Goal: Task Accomplishment & Management: Manage account settings

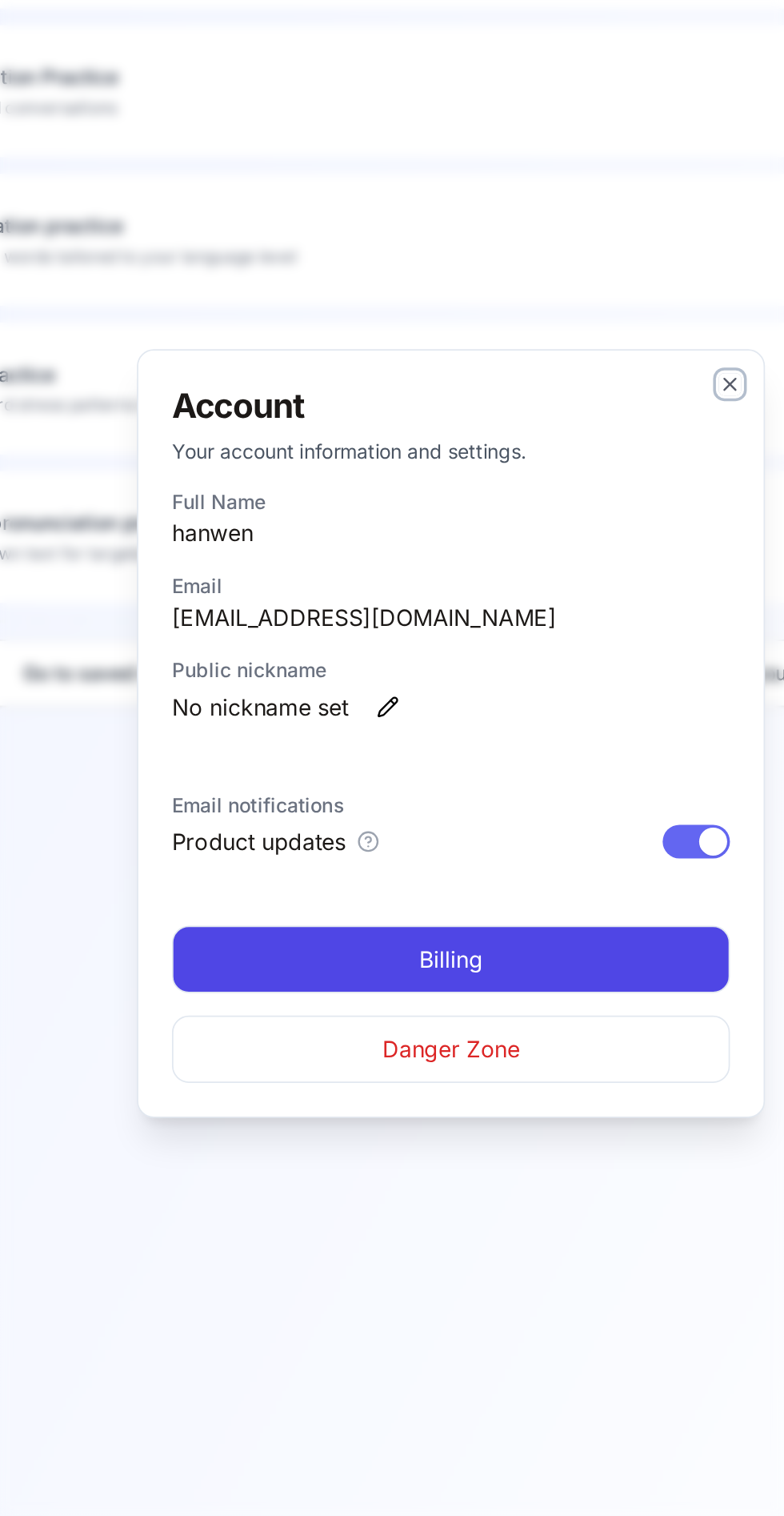
click at [552, 554] on icon "button" at bounding box center [551, 558] width 13 height 13
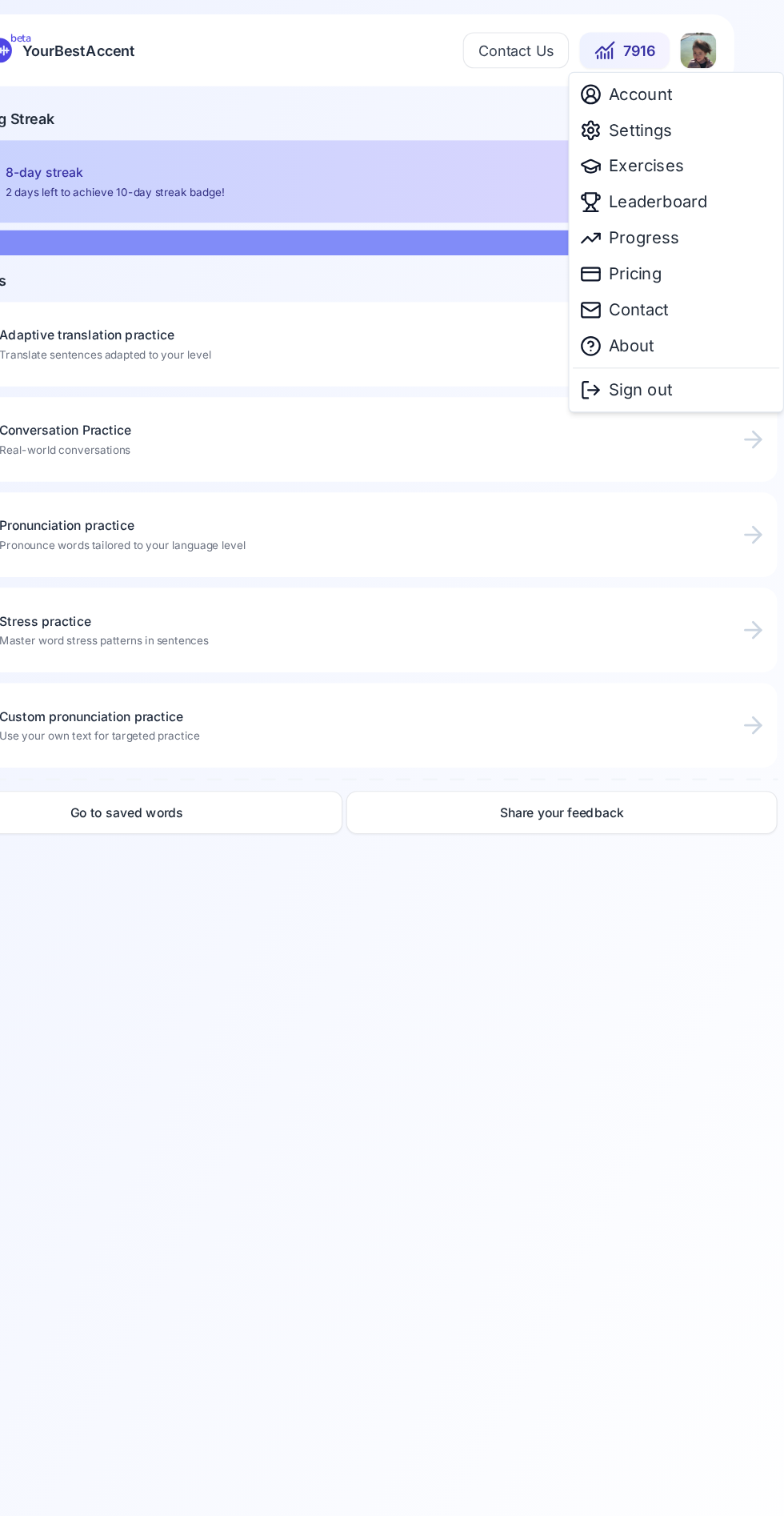
click at [709, 49] on html "beta YourBestAccent Contact Us 7916 Exercises Continue where you left off or ex…" at bounding box center [392, 758] width 784 height 1516
click at [568, 584] on html "beta YourBestAccent Contact Us 7916 Exercises Continue where you left off or ex…" at bounding box center [392, 758] width 784 height 1516
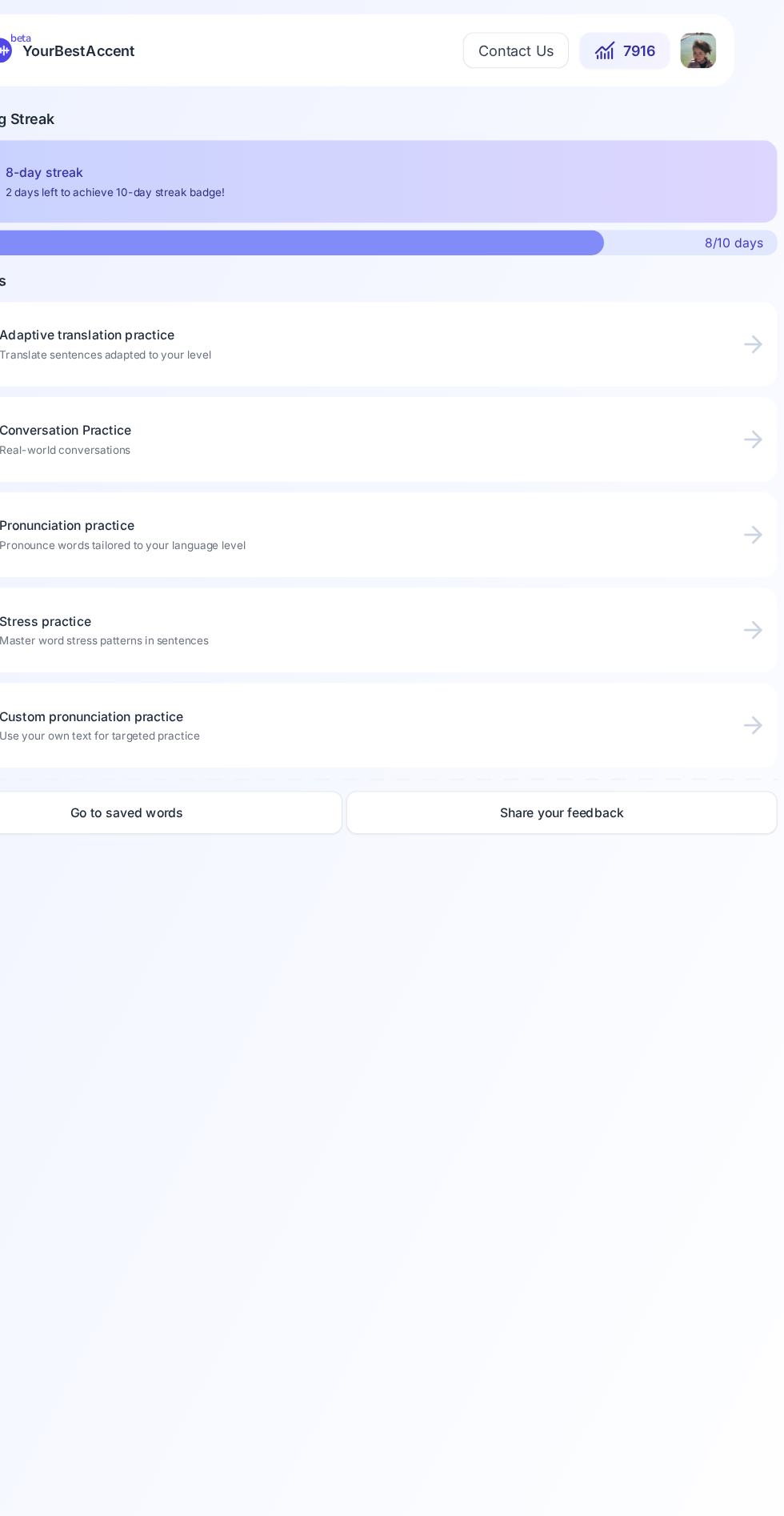
click at [735, 208] on span "8/10 days" at bounding box center [739, 215] width 52 height 16
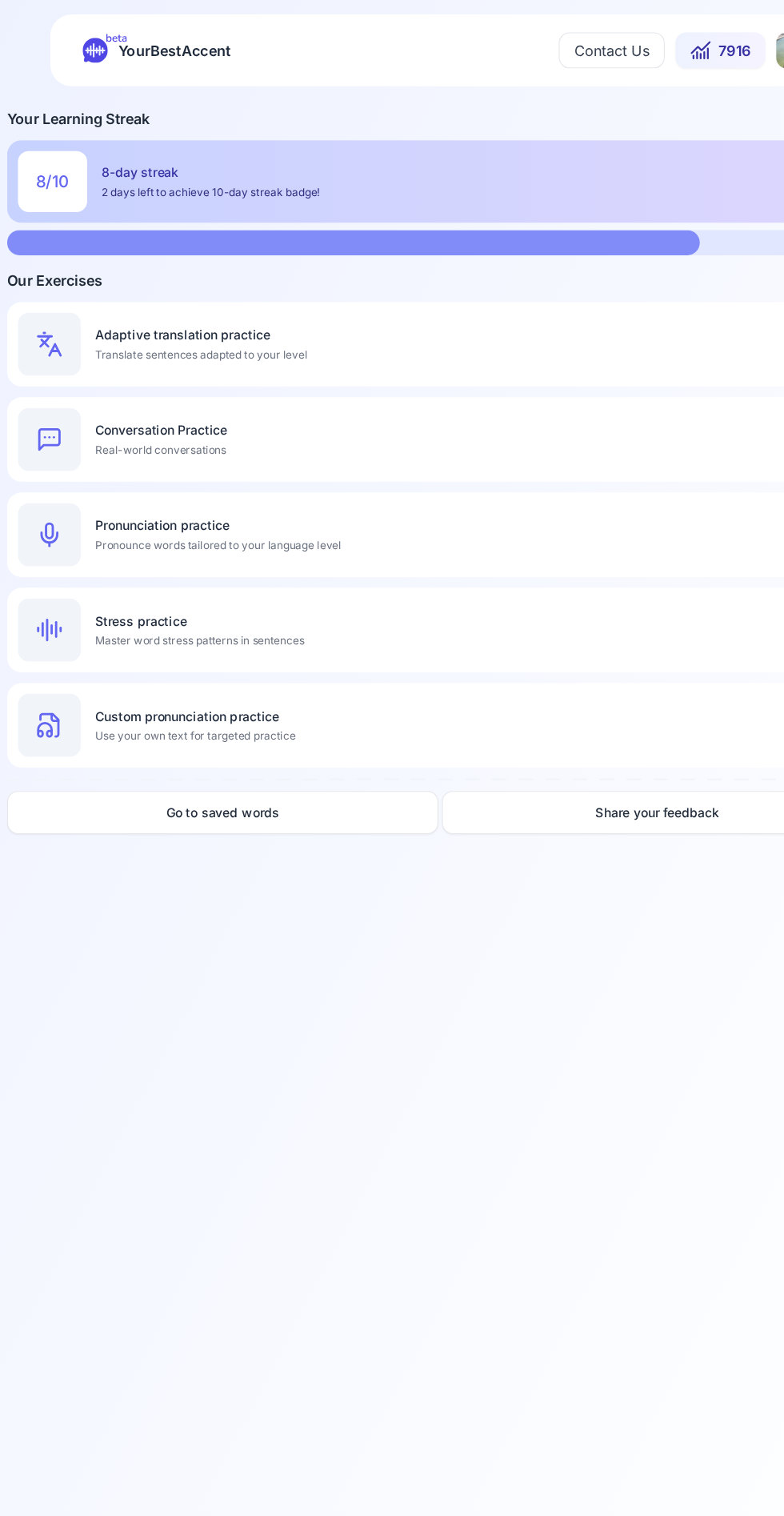
click at [517, 562] on div "Stress practice Master word stress patterns in sentences" at bounding box center [413, 561] width 659 height 32
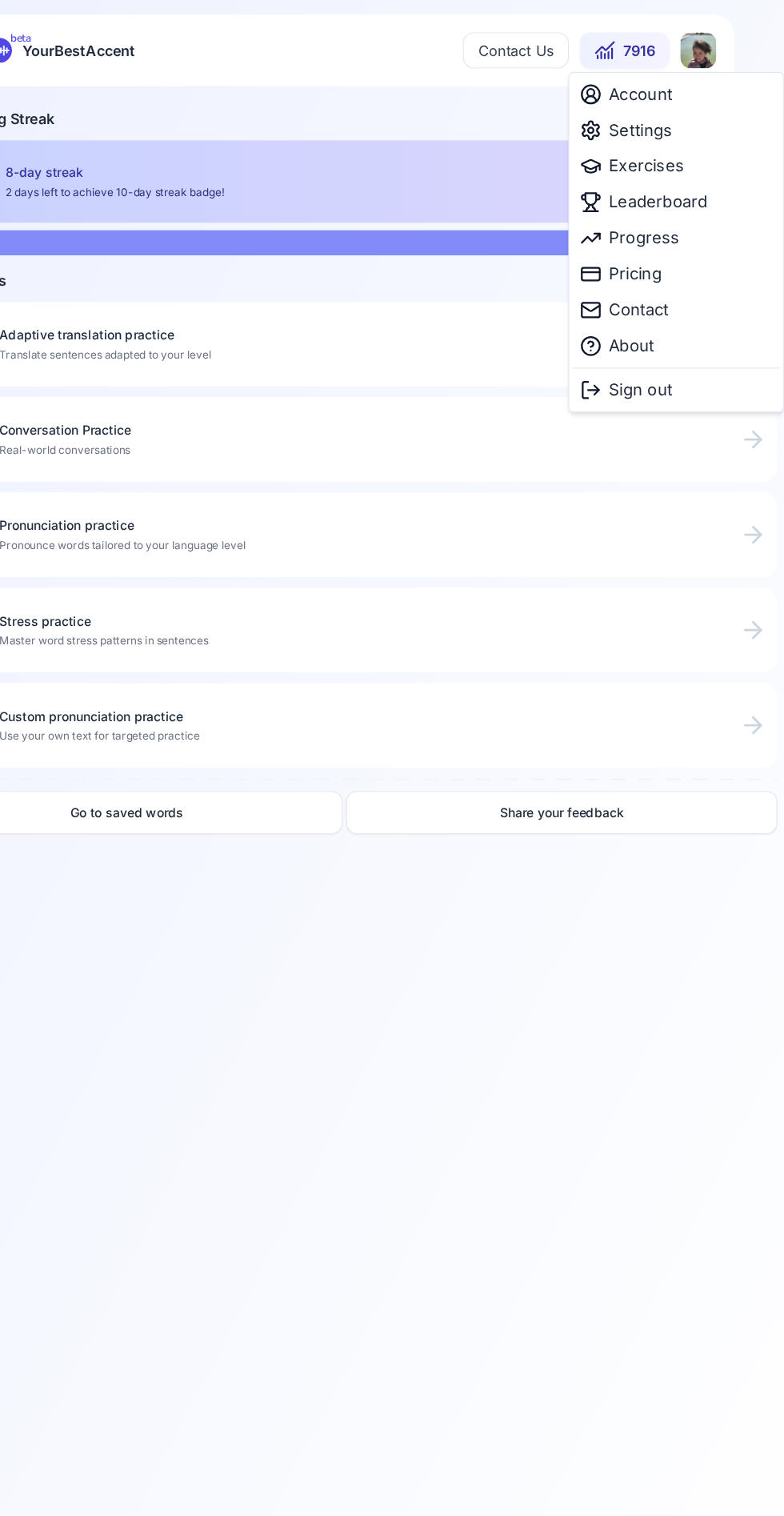
click at [706, 51] on html "beta YourBestAccent Contact Us 7916 Exercises Continue where you left off or ex…" at bounding box center [392, 758] width 784 height 1516
click at [707, 78] on div "Account" at bounding box center [687, 83] width 183 height 32
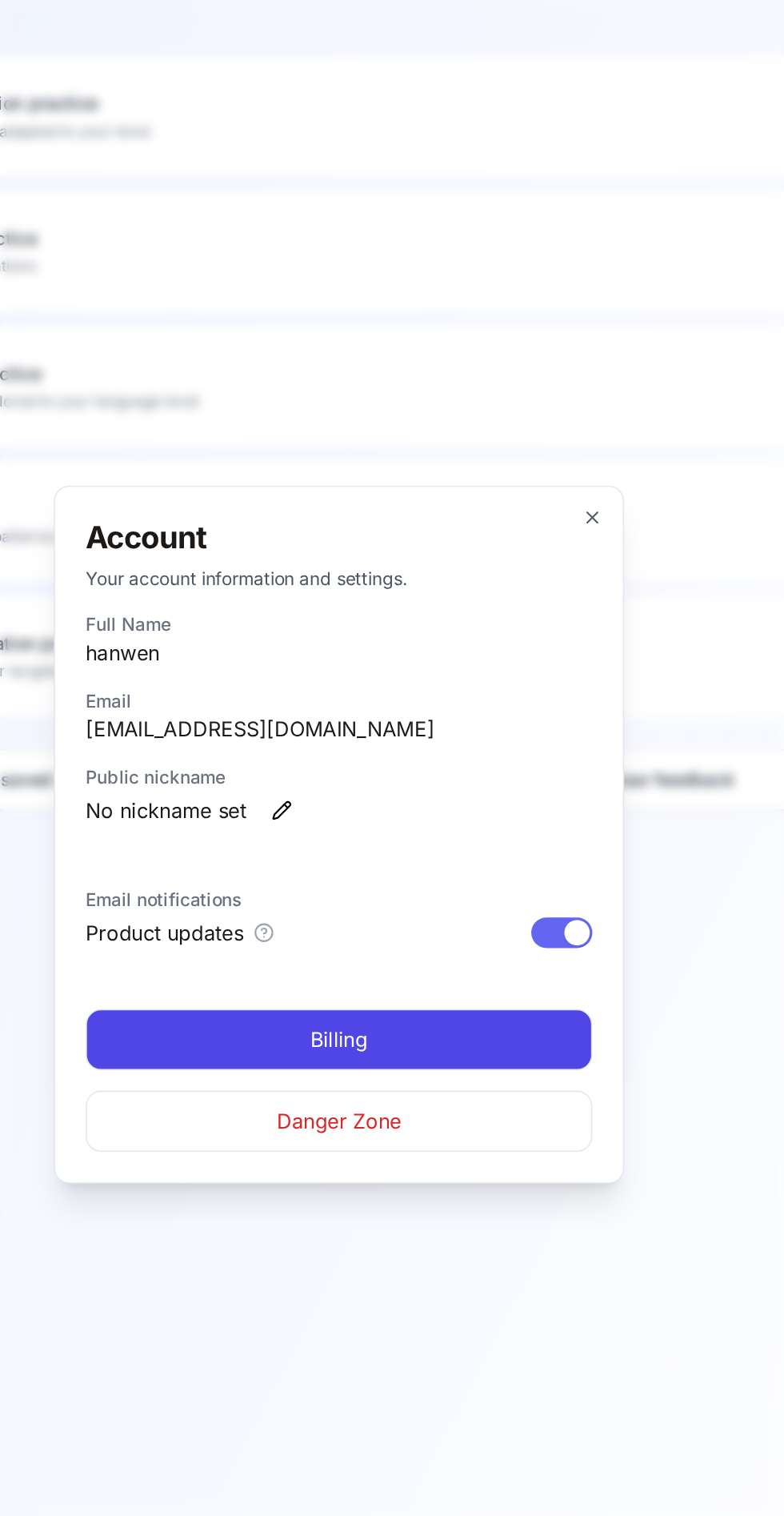
click at [501, 881] on link "Billing" at bounding box center [391, 886] width 318 height 38
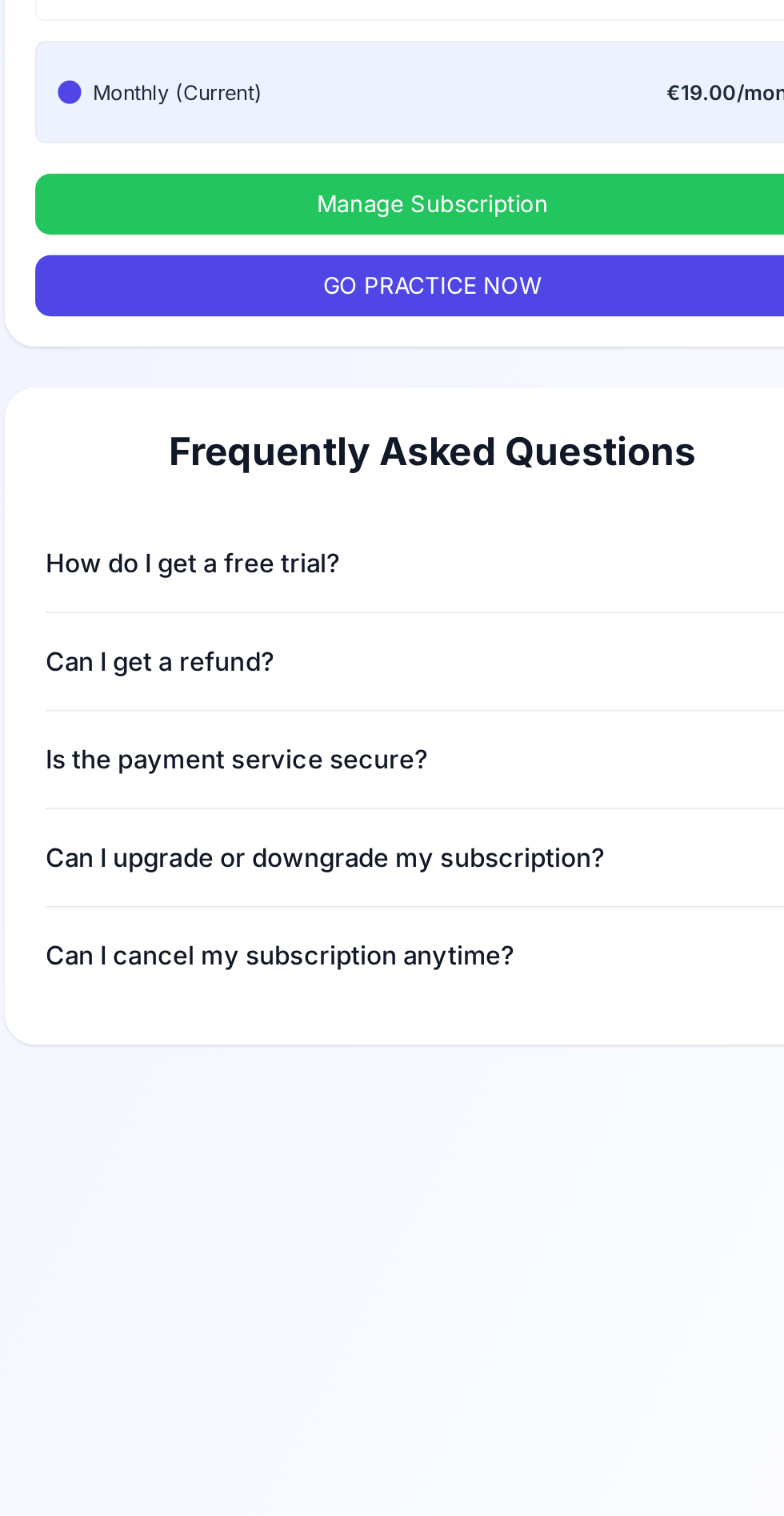
click at [544, 350] on button "Manage Subscription" at bounding box center [392, 361] width 499 height 38
